Goal: Task Accomplishment & Management: Manage account settings

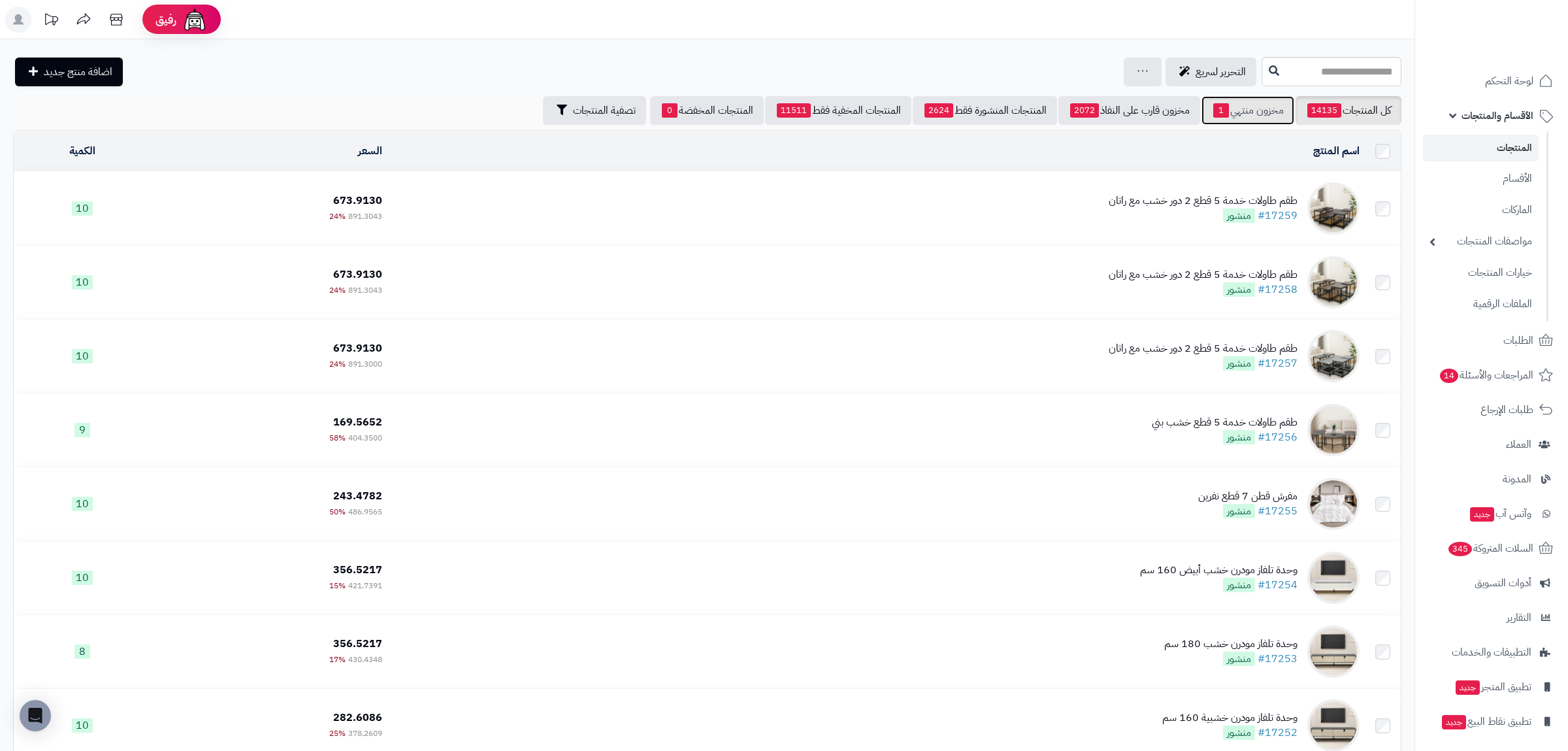
click at [1238, 120] on link "مخزون منتهي 1" at bounding box center [1248, 110] width 93 height 29
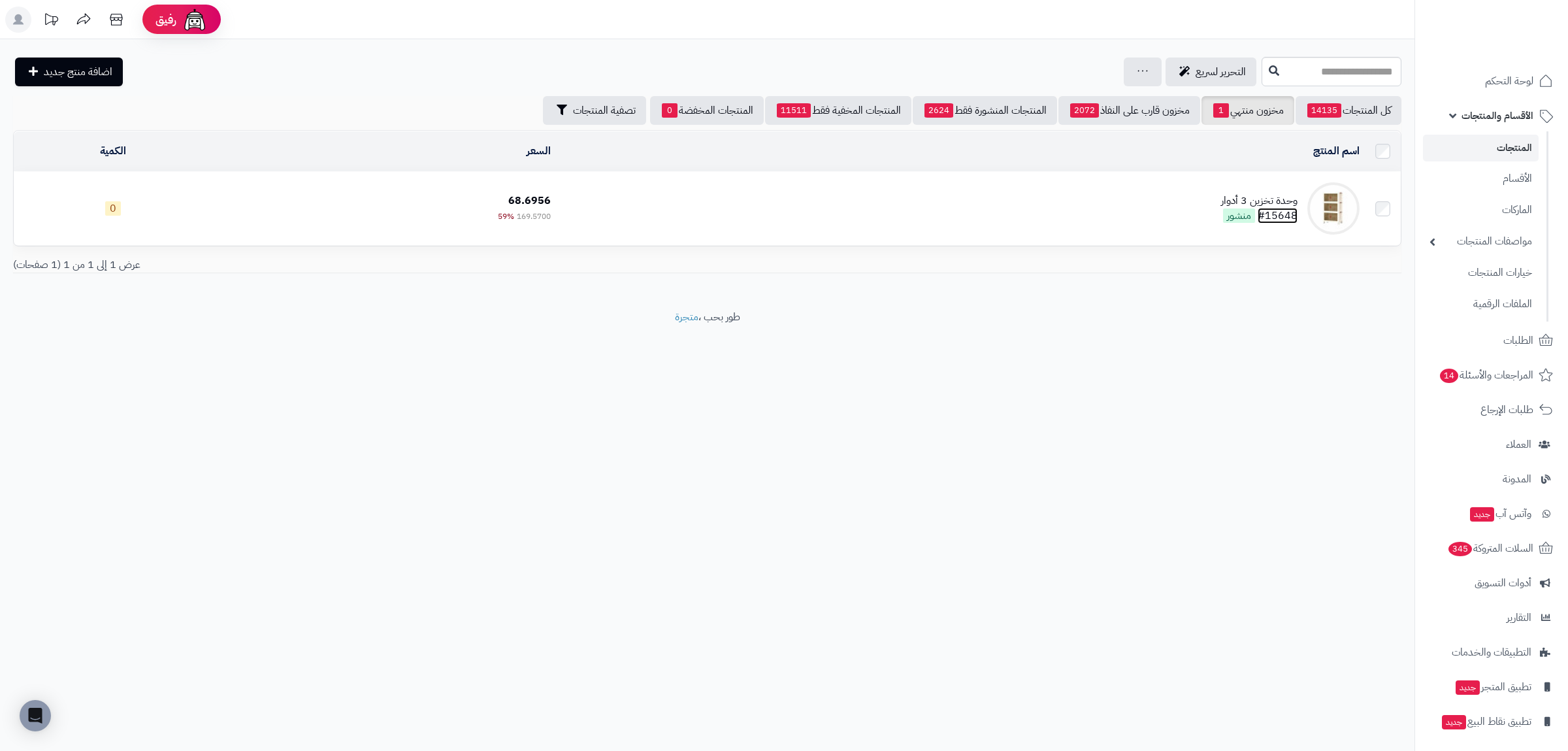
click at [1290, 213] on link "#15648" at bounding box center [1277, 215] width 40 height 16
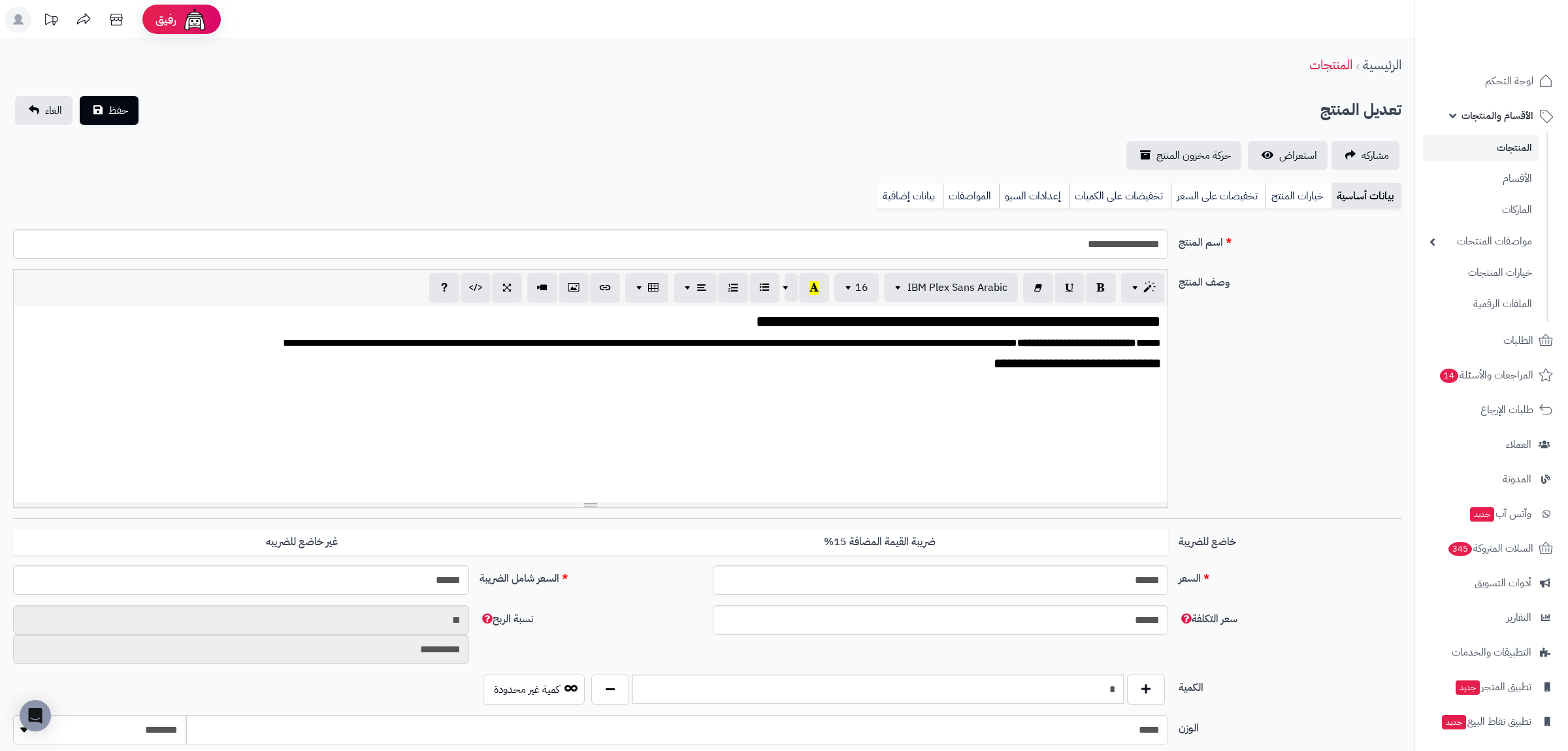
scroll to position [1991, 0]
click at [917, 196] on link "بيانات إضافية" at bounding box center [910, 196] width 65 height 26
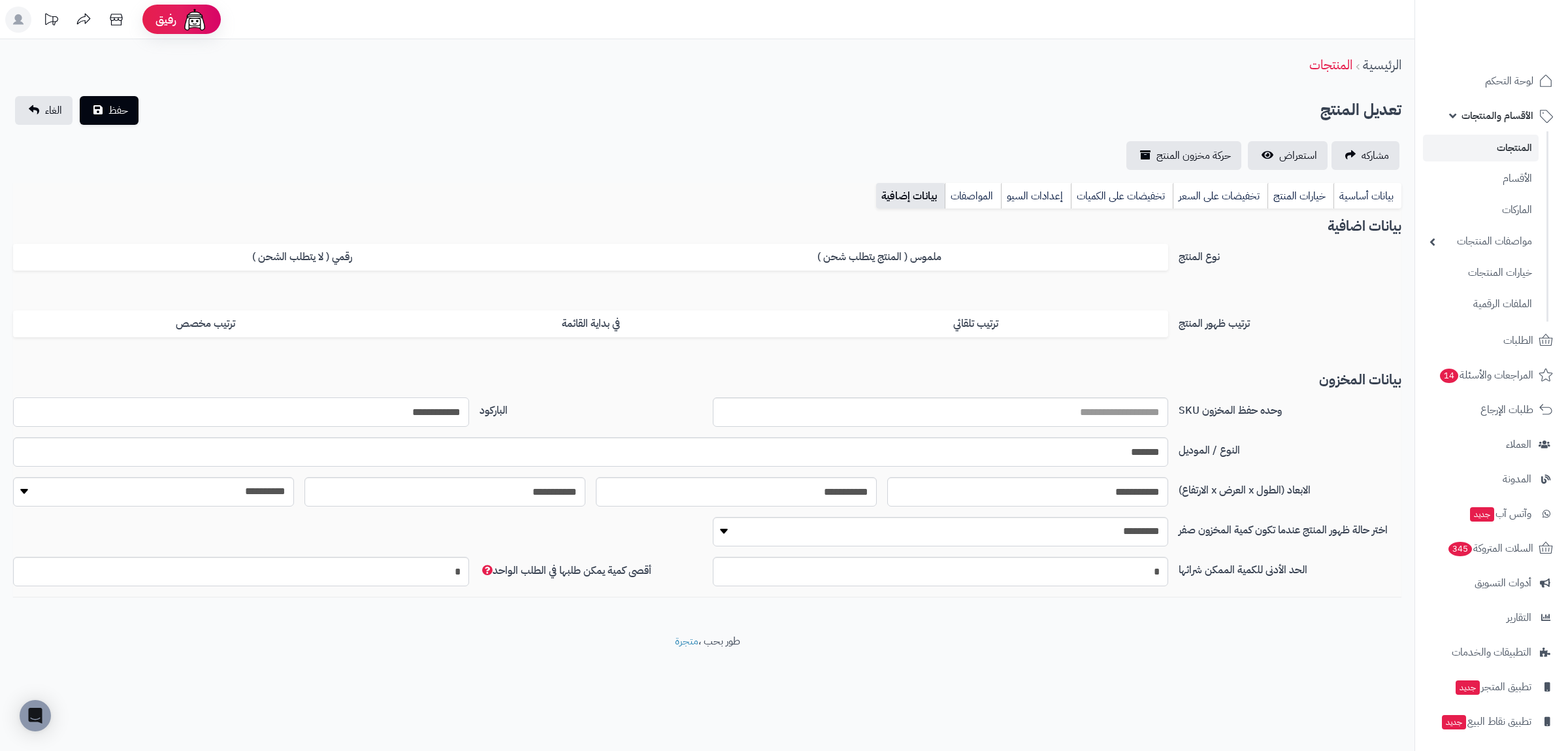
click at [397, 406] on input "**********" at bounding box center [241, 412] width 456 height 29
drag, startPoint x: 397, startPoint y: 406, endPoint x: 390, endPoint y: 410, distance: 8.1
click at [394, 409] on input "**********" at bounding box center [241, 412] width 456 height 29
click at [1359, 196] on link "بيانات أساسية" at bounding box center [1367, 196] width 68 height 26
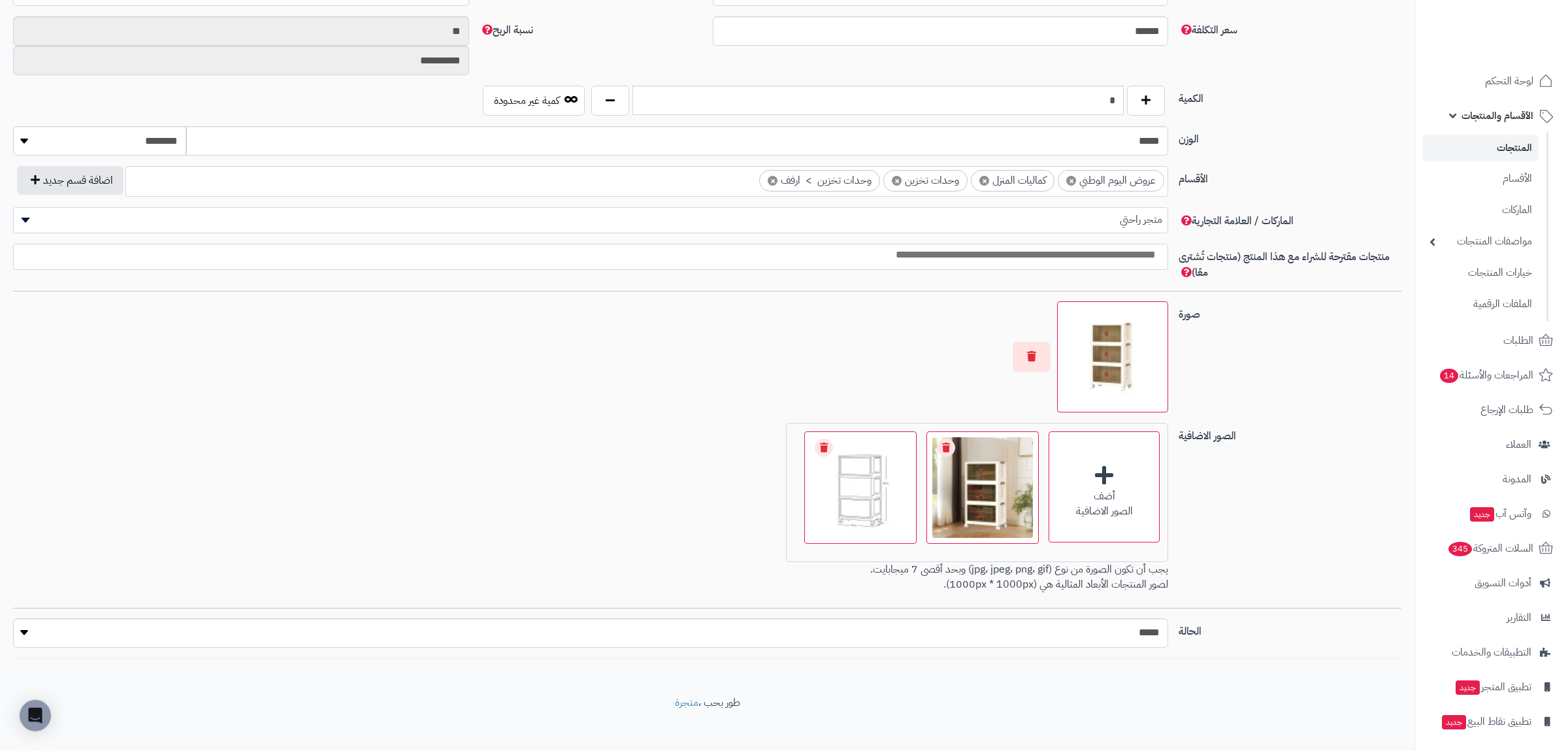
scroll to position [600, 0]
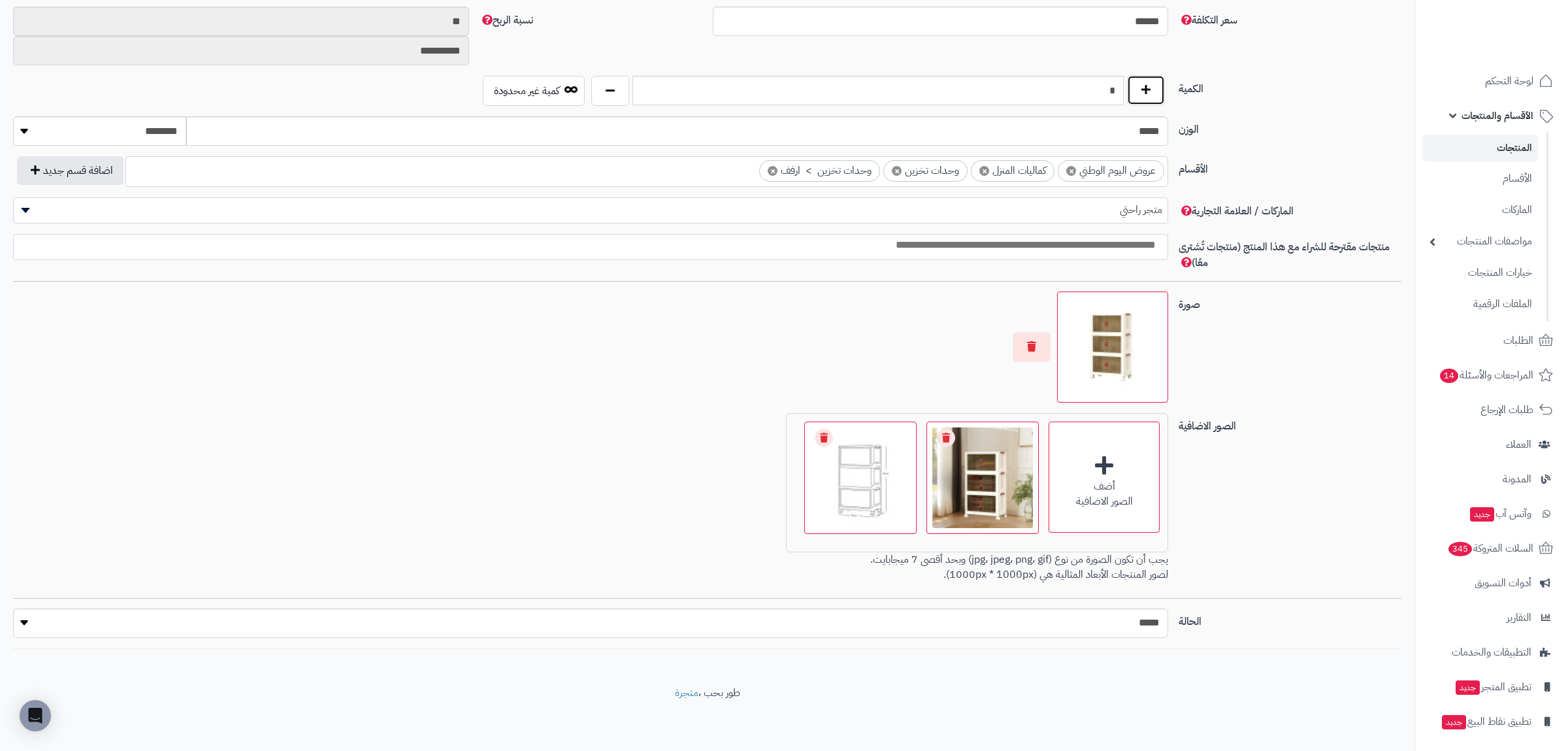
click at [1139, 82] on button "button" at bounding box center [1146, 90] width 38 height 30
type input "*"
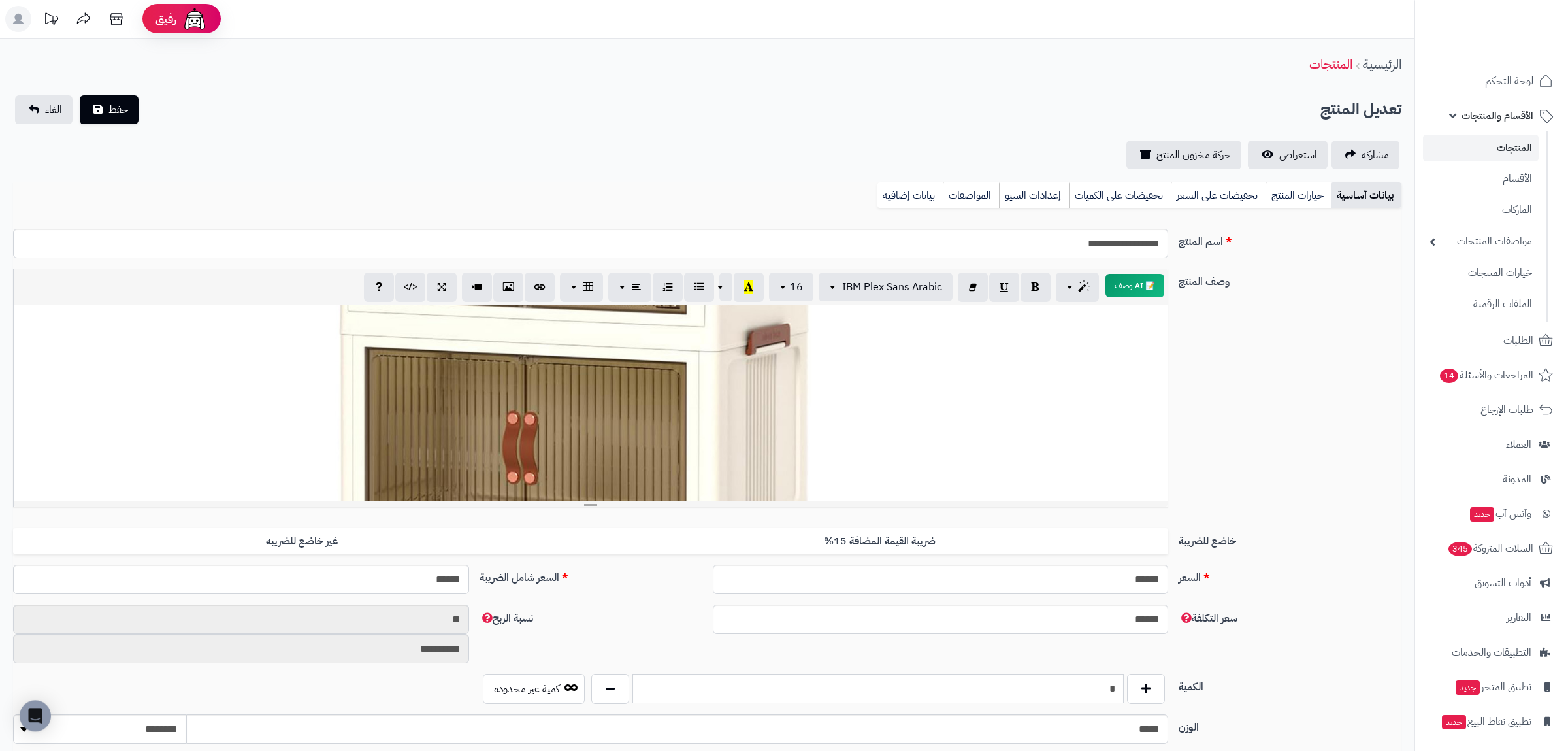
scroll to position [0, 0]
click at [131, 108] on button "حفظ" at bounding box center [110, 110] width 59 height 29
